Goal: Information Seeking & Learning: Learn about a topic

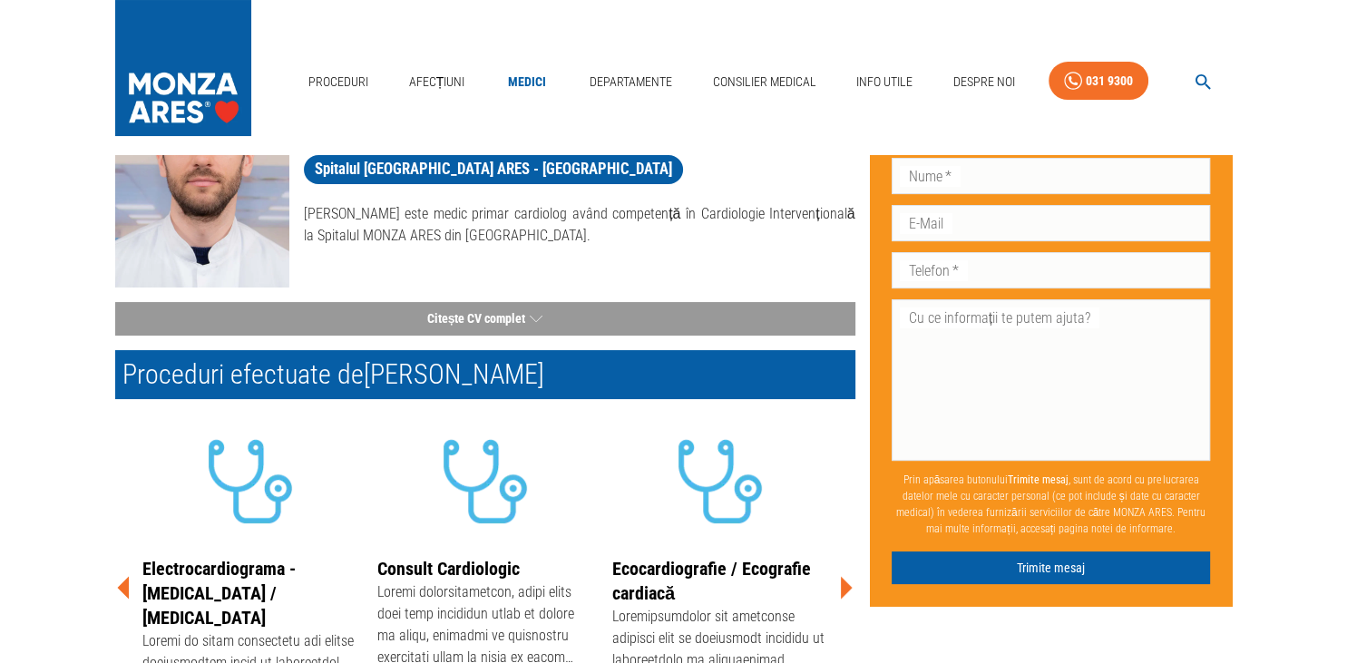
scroll to position [287, 0]
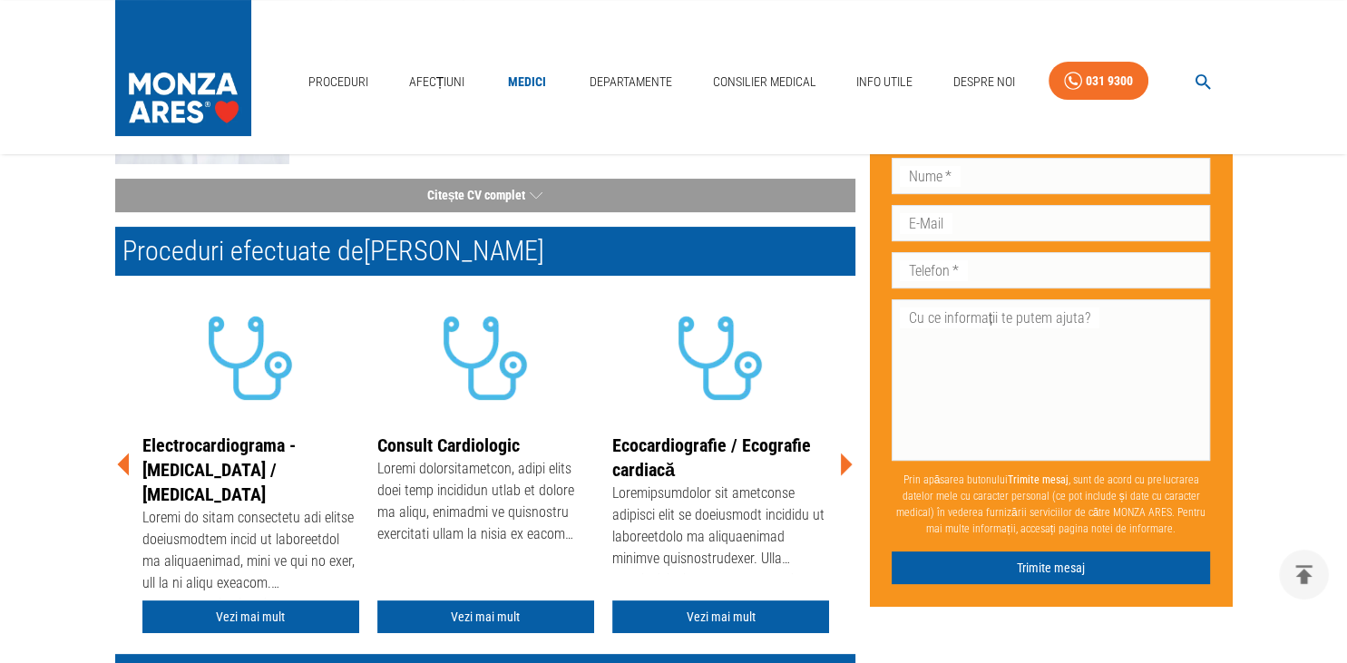
click at [843, 467] on icon at bounding box center [847, 464] width 12 height 23
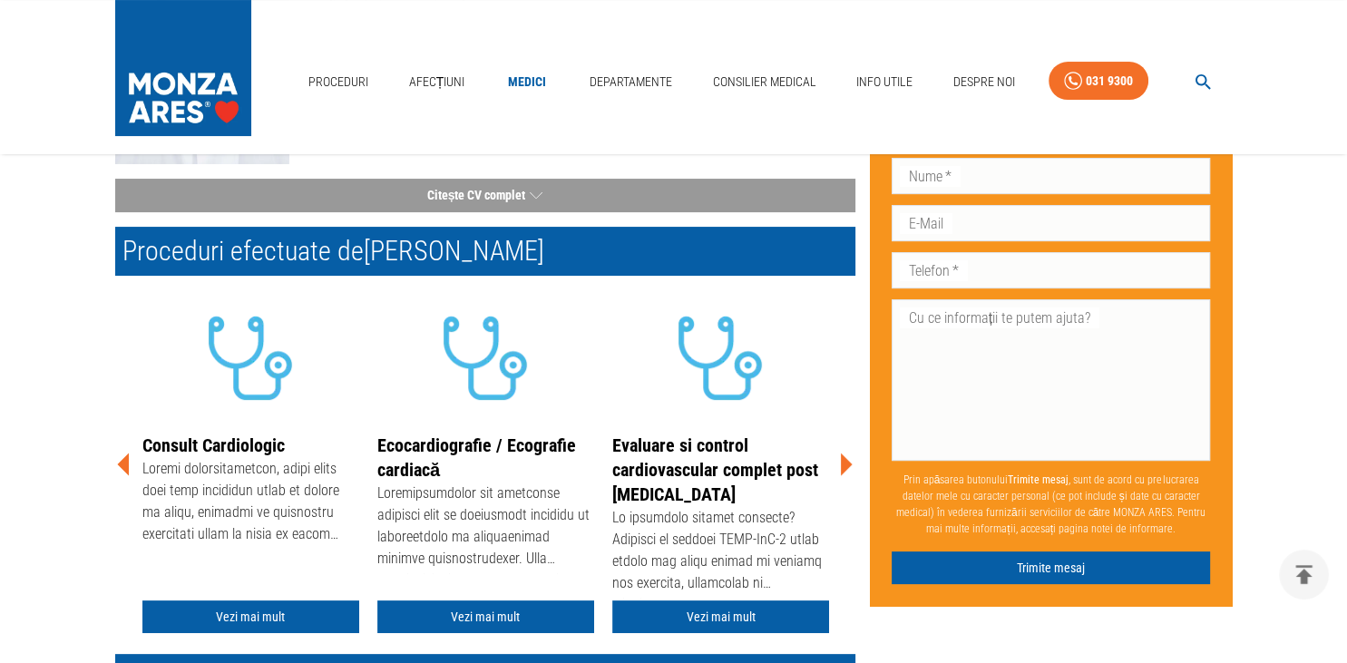
click at [843, 467] on icon at bounding box center [847, 464] width 12 height 23
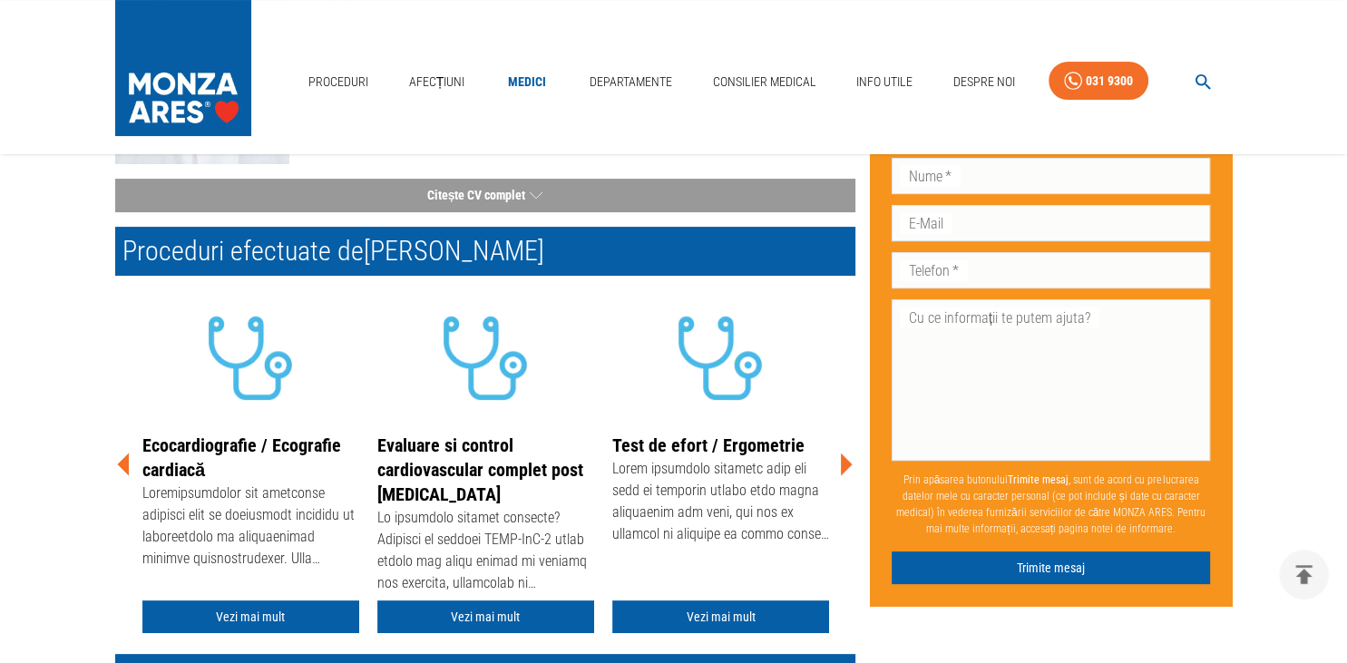
click at [843, 467] on icon at bounding box center [847, 464] width 12 height 23
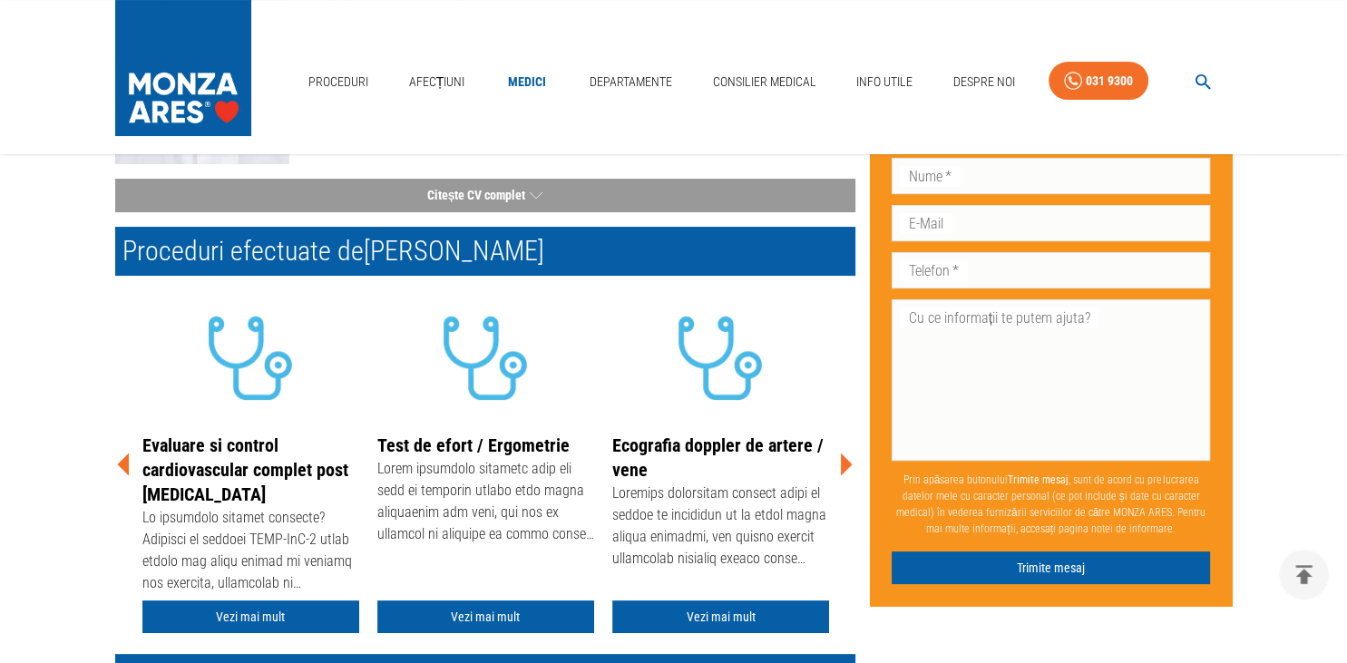
click at [843, 467] on icon at bounding box center [847, 464] width 12 height 23
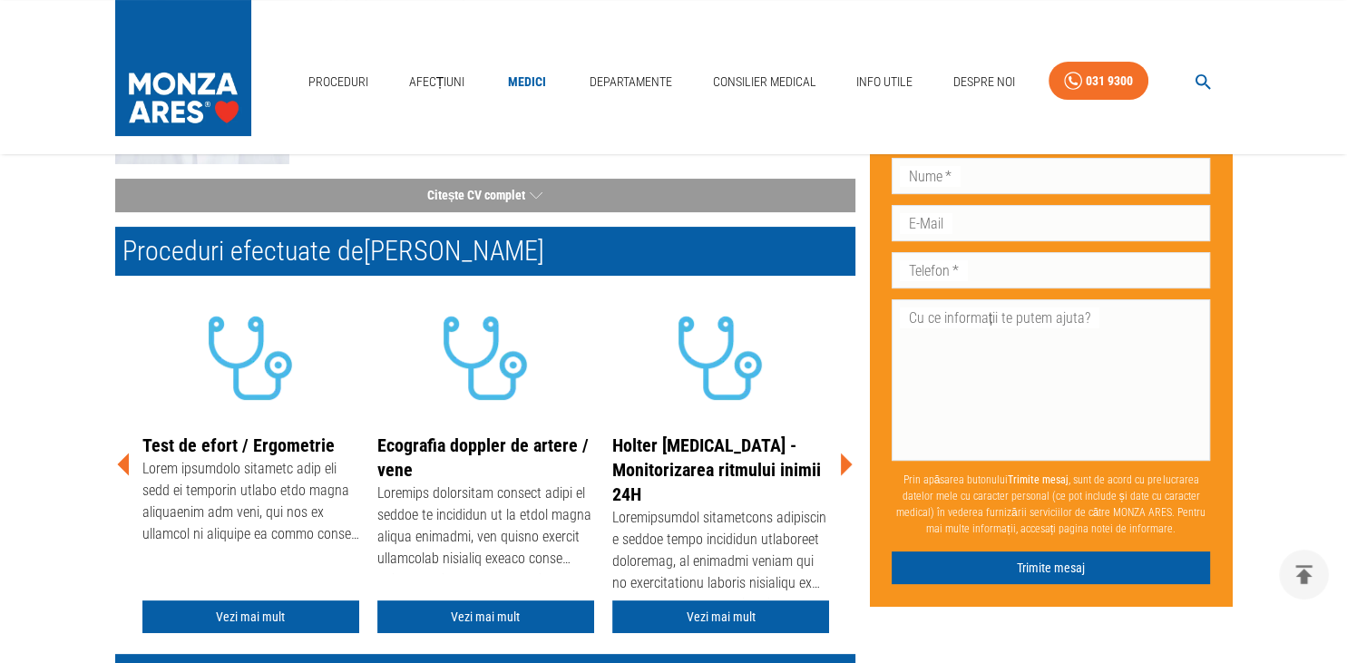
click at [843, 467] on icon at bounding box center [847, 464] width 12 height 23
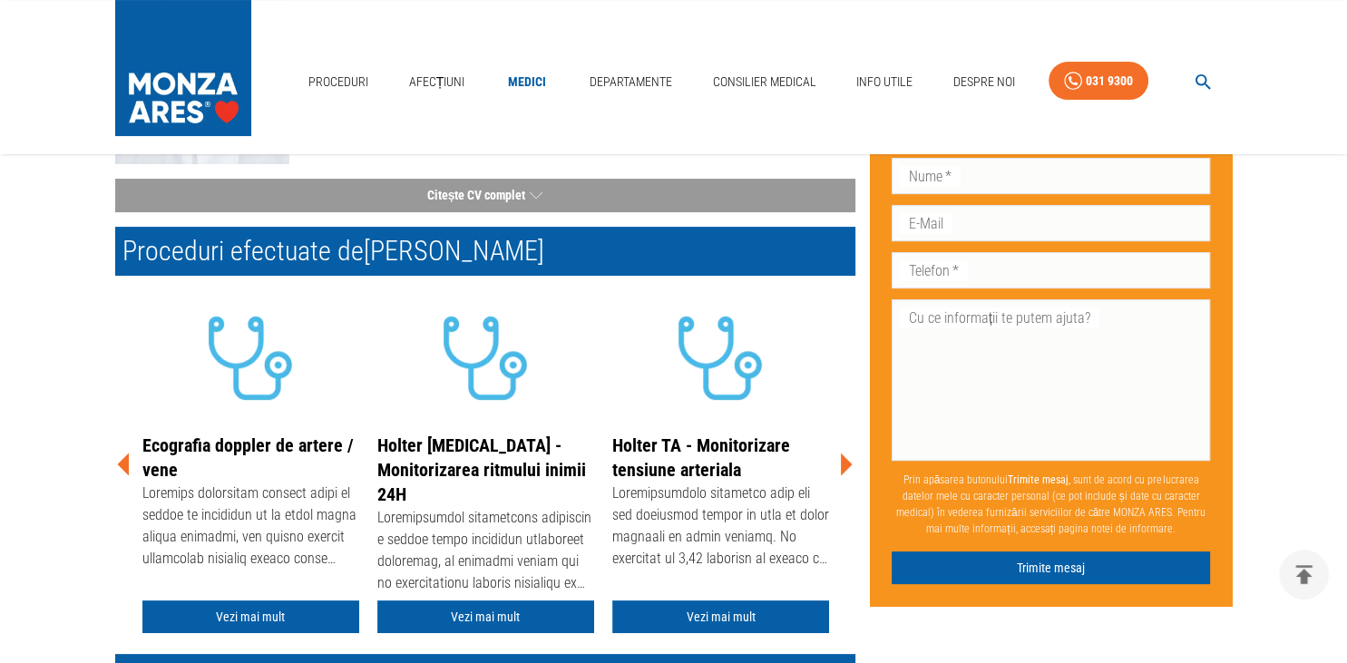
click at [843, 467] on icon at bounding box center [847, 464] width 12 height 23
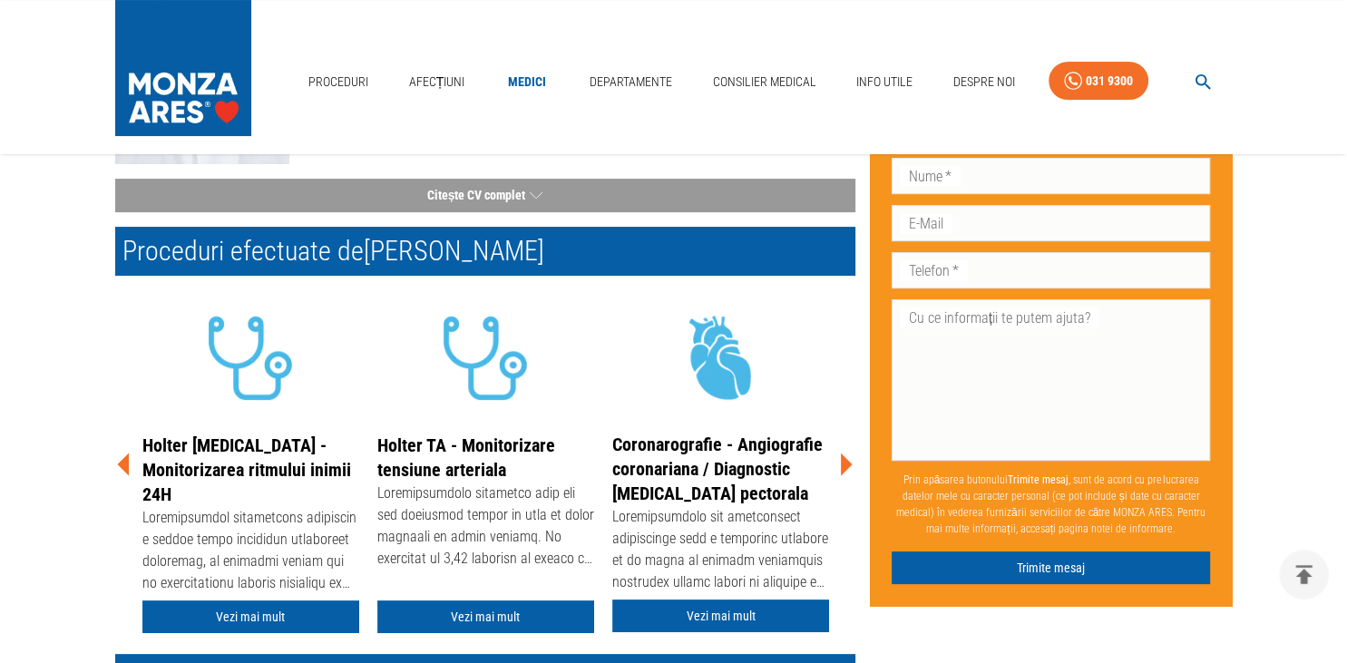
click at [843, 467] on icon at bounding box center [847, 464] width 12 height 23
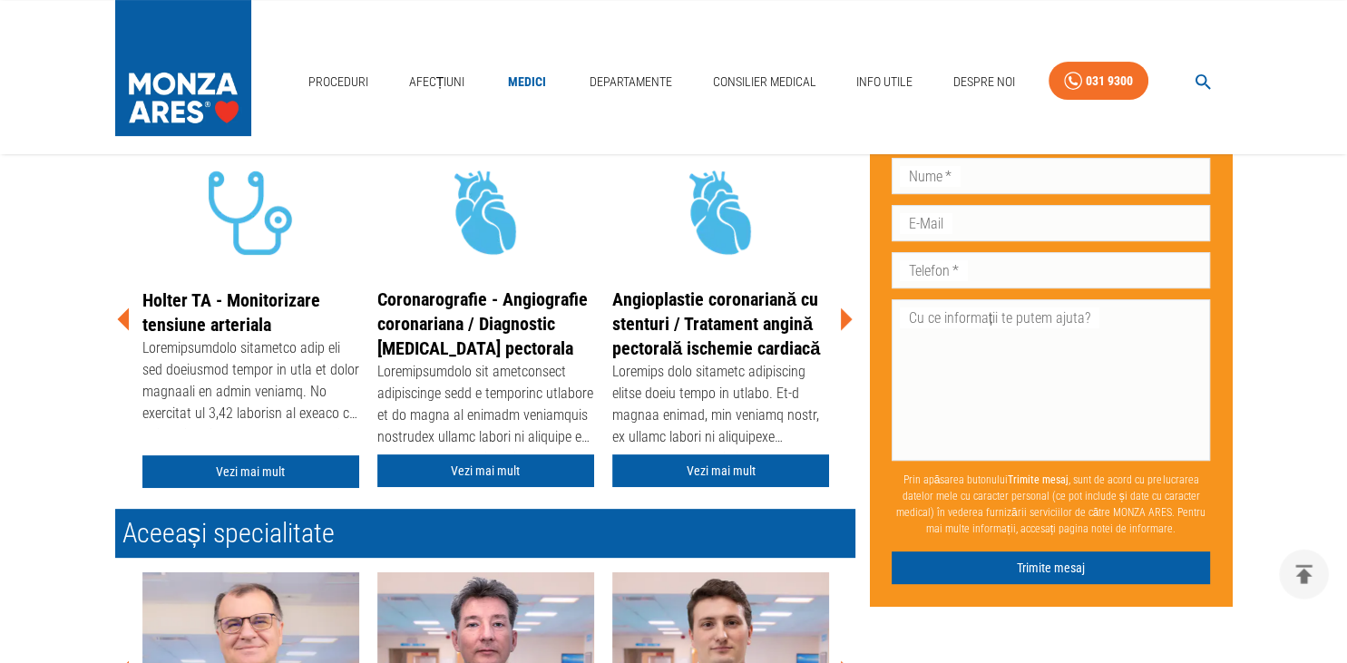
scroll to position [479, 0]
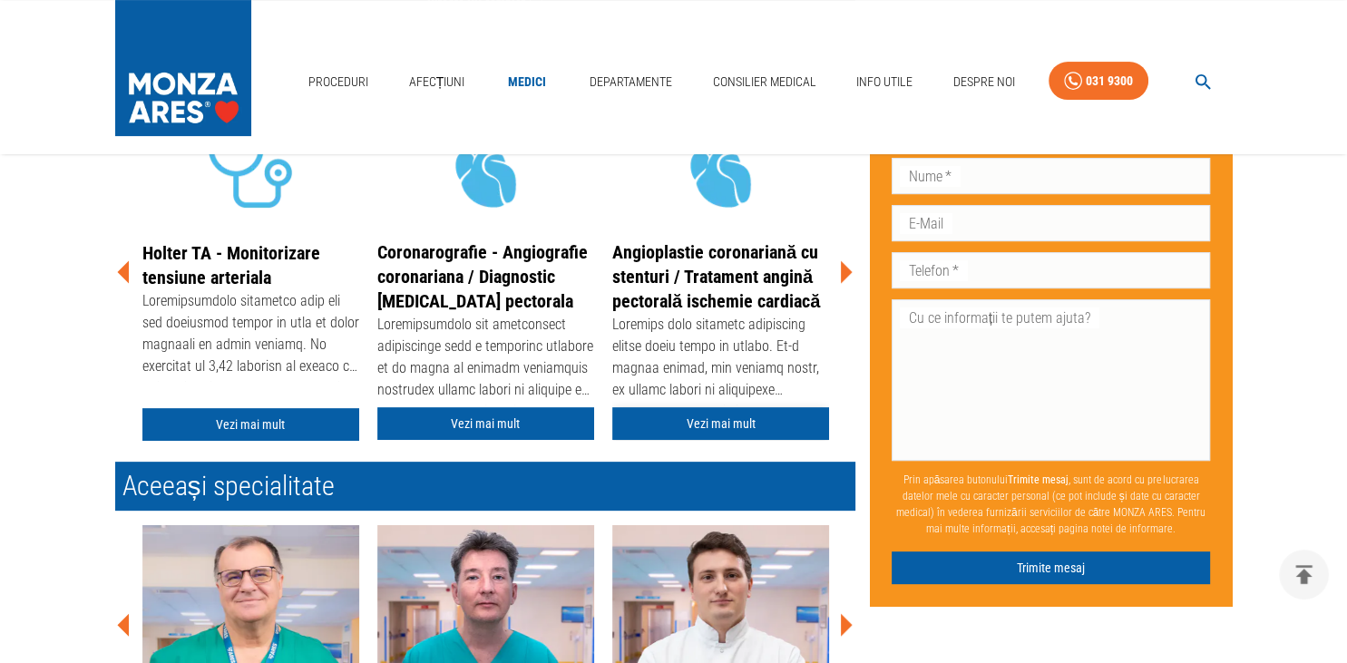
click at [733, 419] on link "Vezi mai mult" at bounding box center [720, 424] width 217 height 34
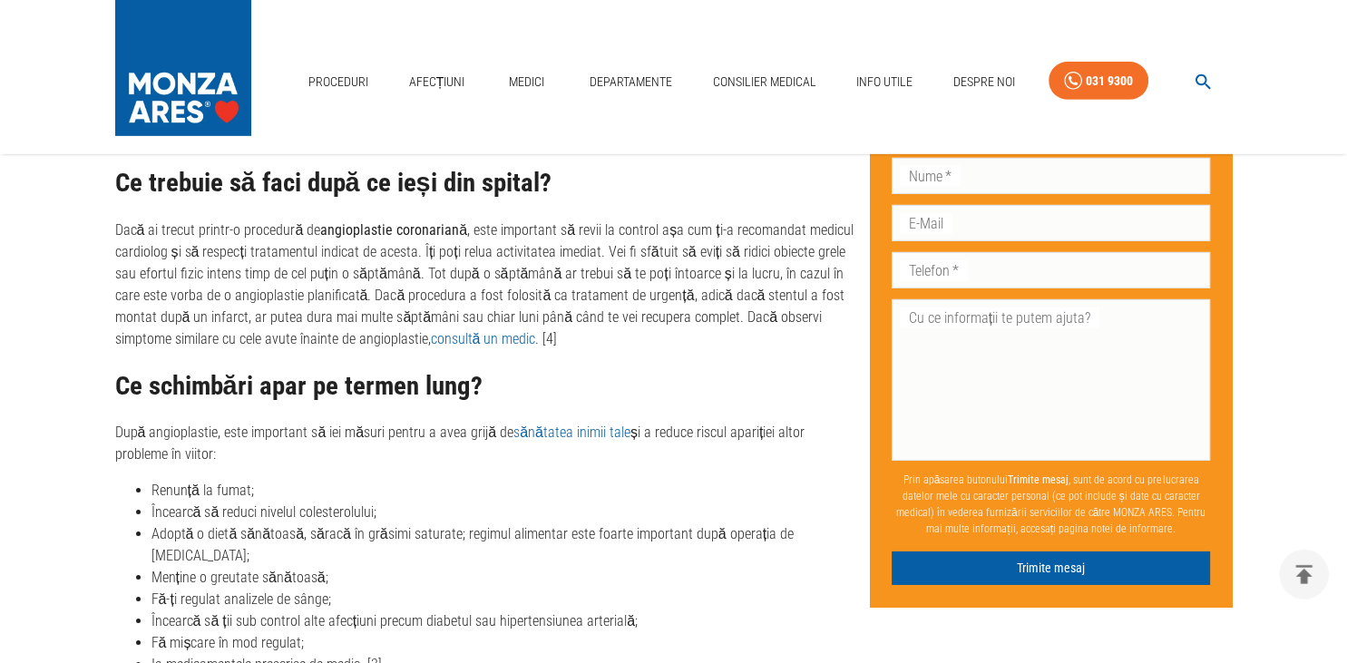
scroll to position [6033, 0]
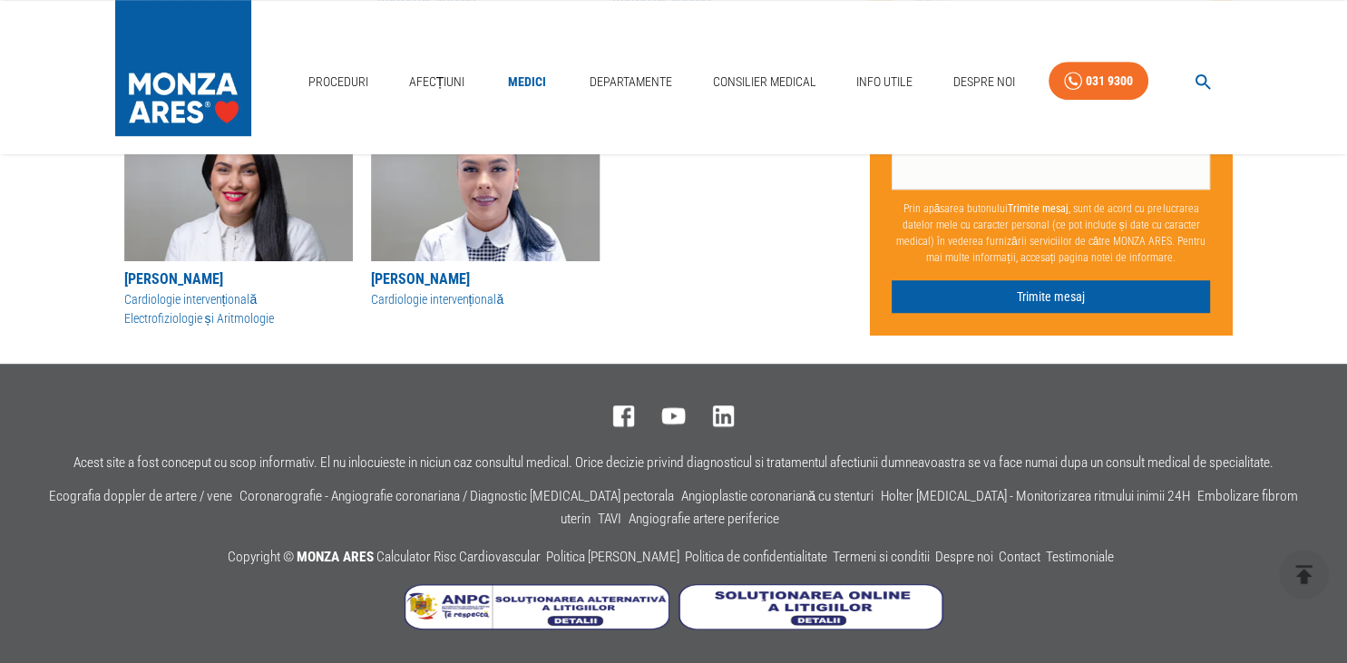
scroll to position [479, 0]
